Goal: Task Accomplishment & Management: Use online tool/utility

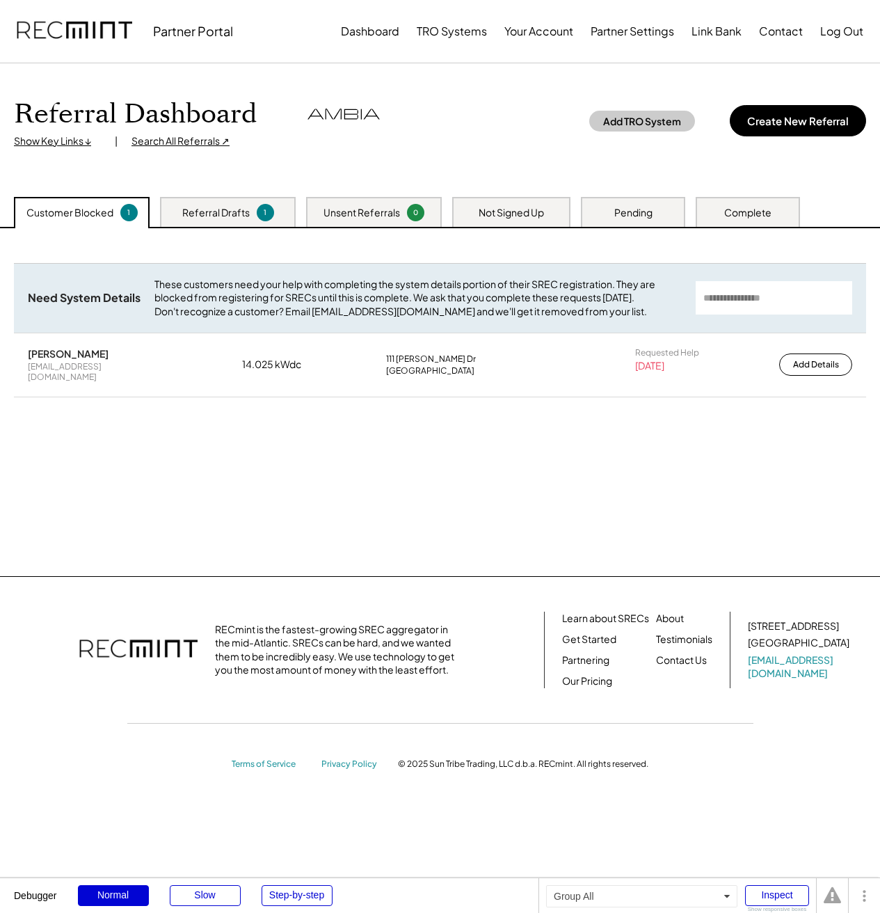
click at [295, 548] on div "Need System Details These customers need your help with completing the system d…" at bounding box center [440, 402] width 880 height 348
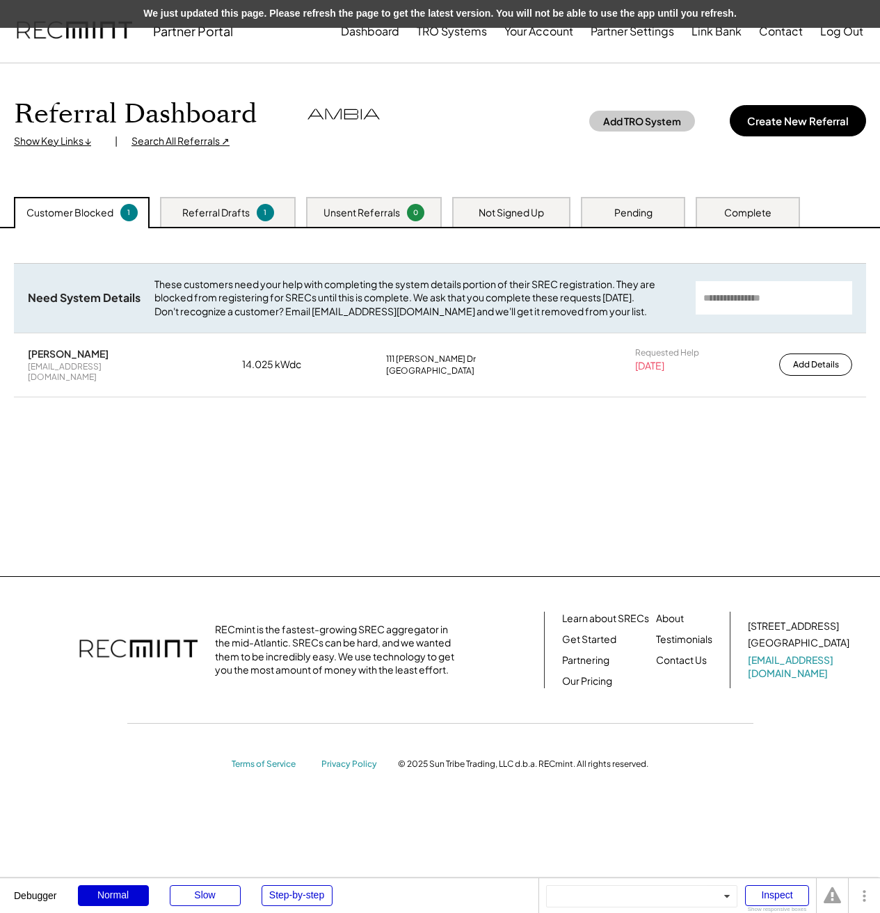
click at [314, 464] on div "Need System Details These customers need your help with completing the system d…" at bounding box center [440, 365] width 852 height 204
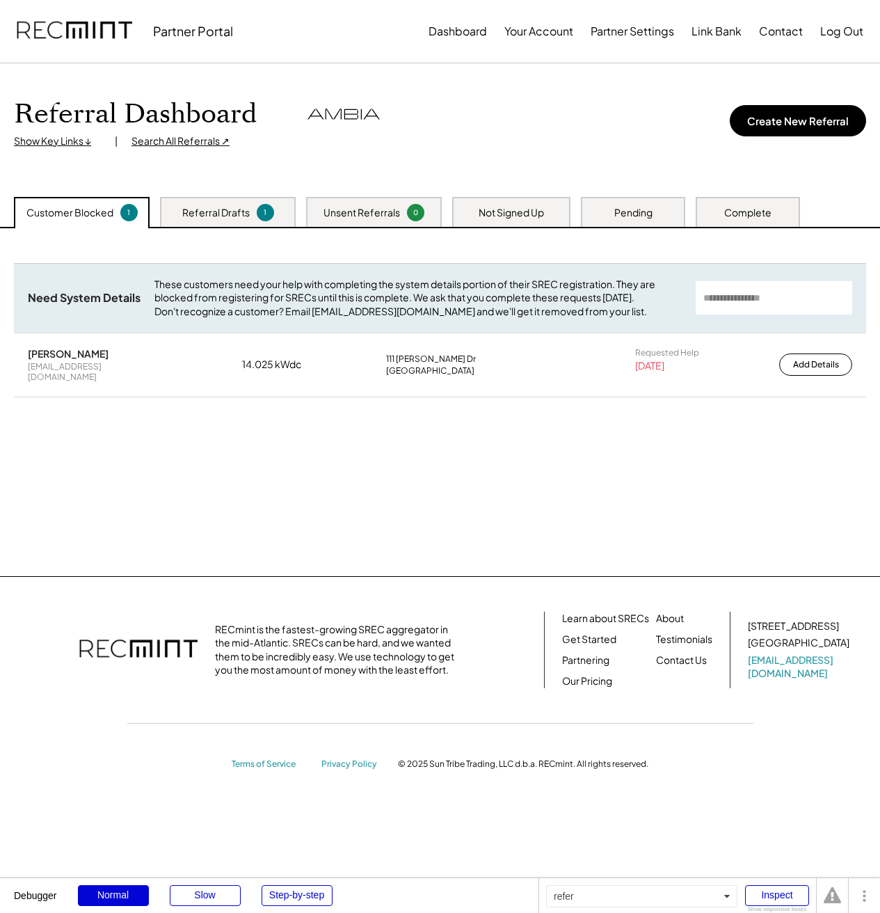
click at [371, 143] on div "Show Key Links ↓ | Search All Referrals ↗" at bounding box center [198, 141] width 368 height 14
click at [362, 143] on div "Show Key Links ↓ | Search All Referrals ↗" at bounding box center [198, 141] width 368 height 14
